Goal: Navigation & Orientation: Find specific page/section

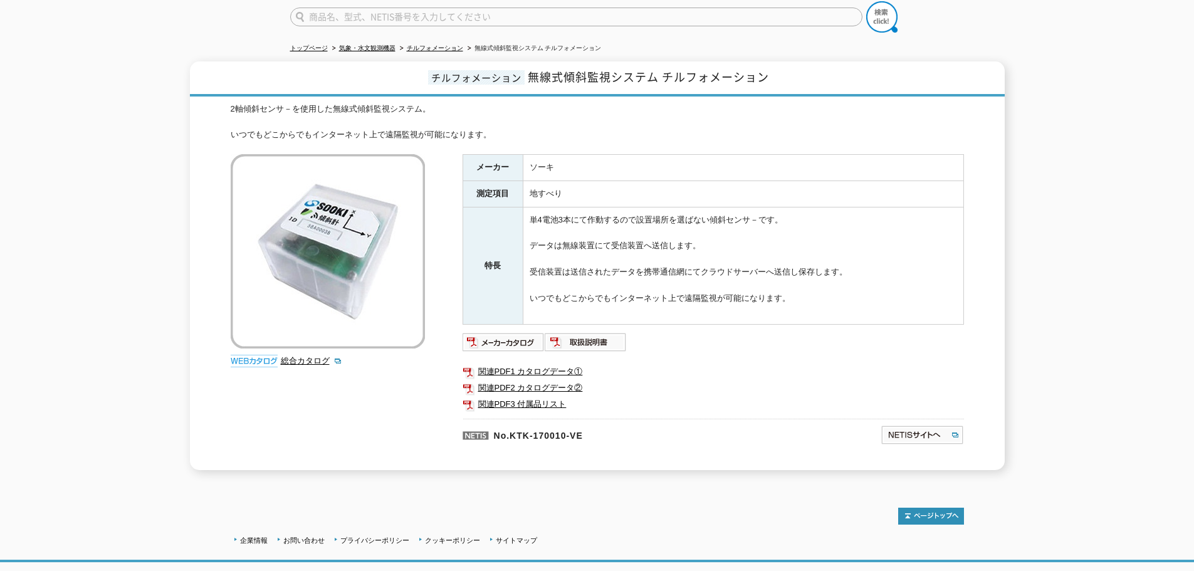
scroll to position [174, 0]
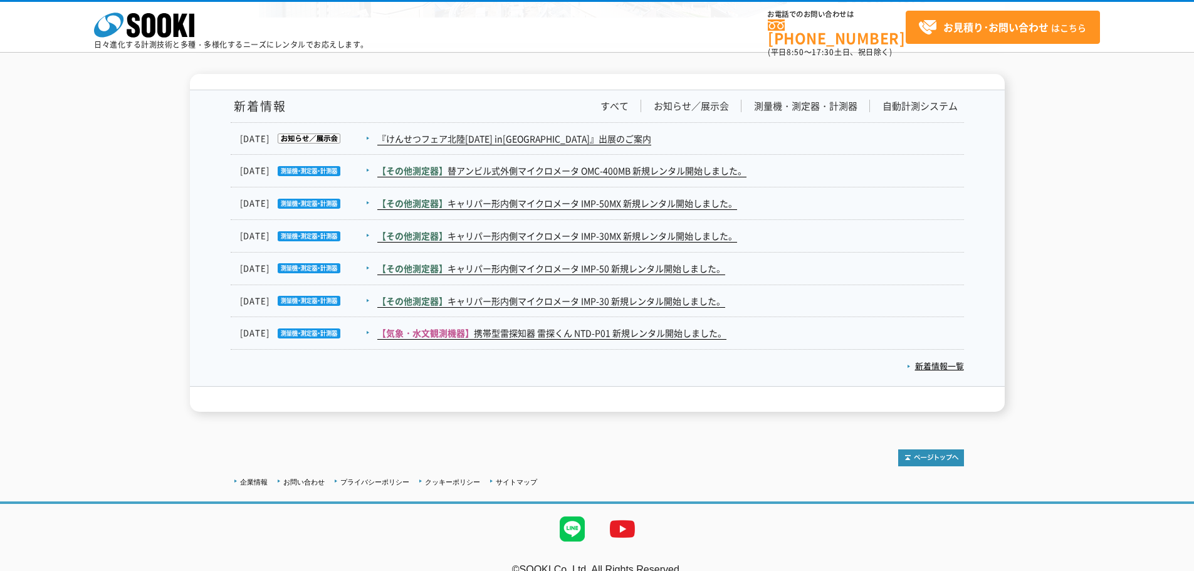
scroll to position [2058, 0]
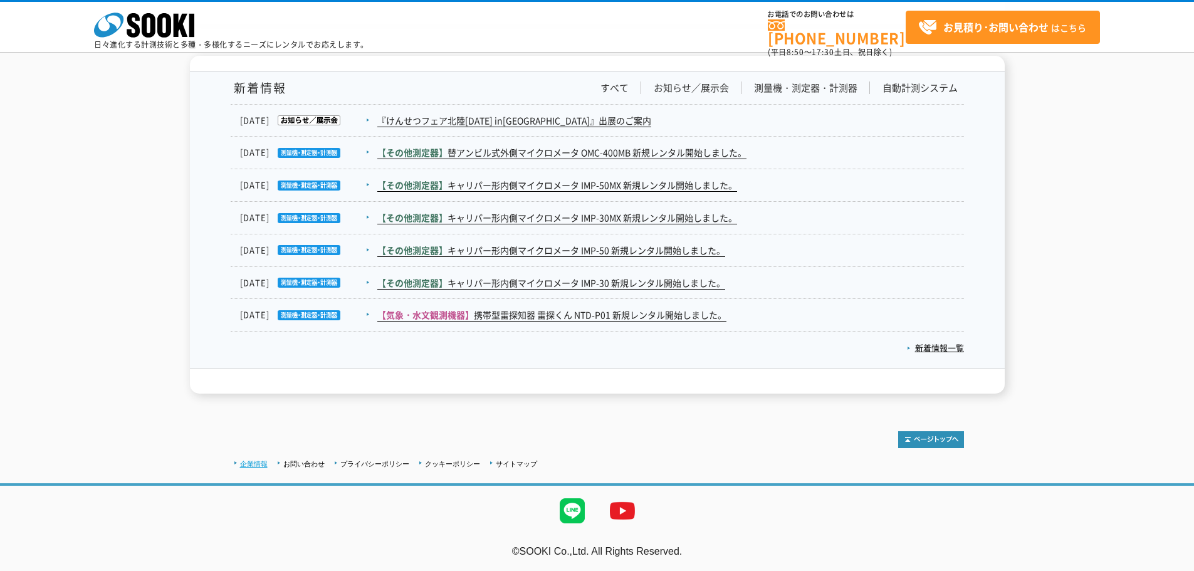
click at [245, 466] on link "企業情報" at bounding box center [254, 464] width 28 height 8
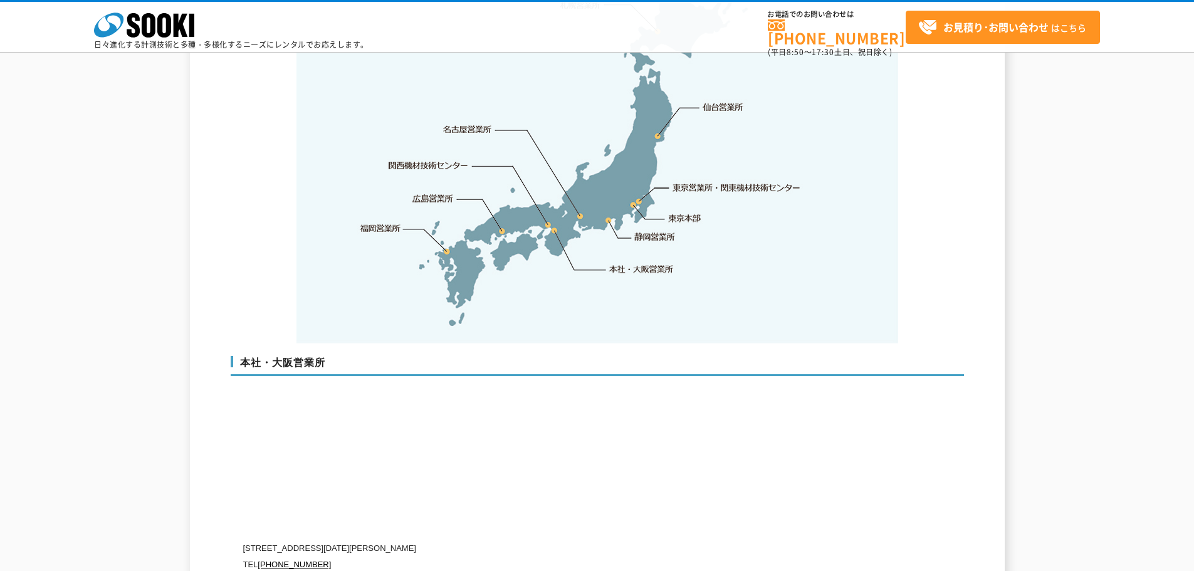
scroll to position [2758, 0]
